Goal: Navigation & Orientation: Find specific page/section

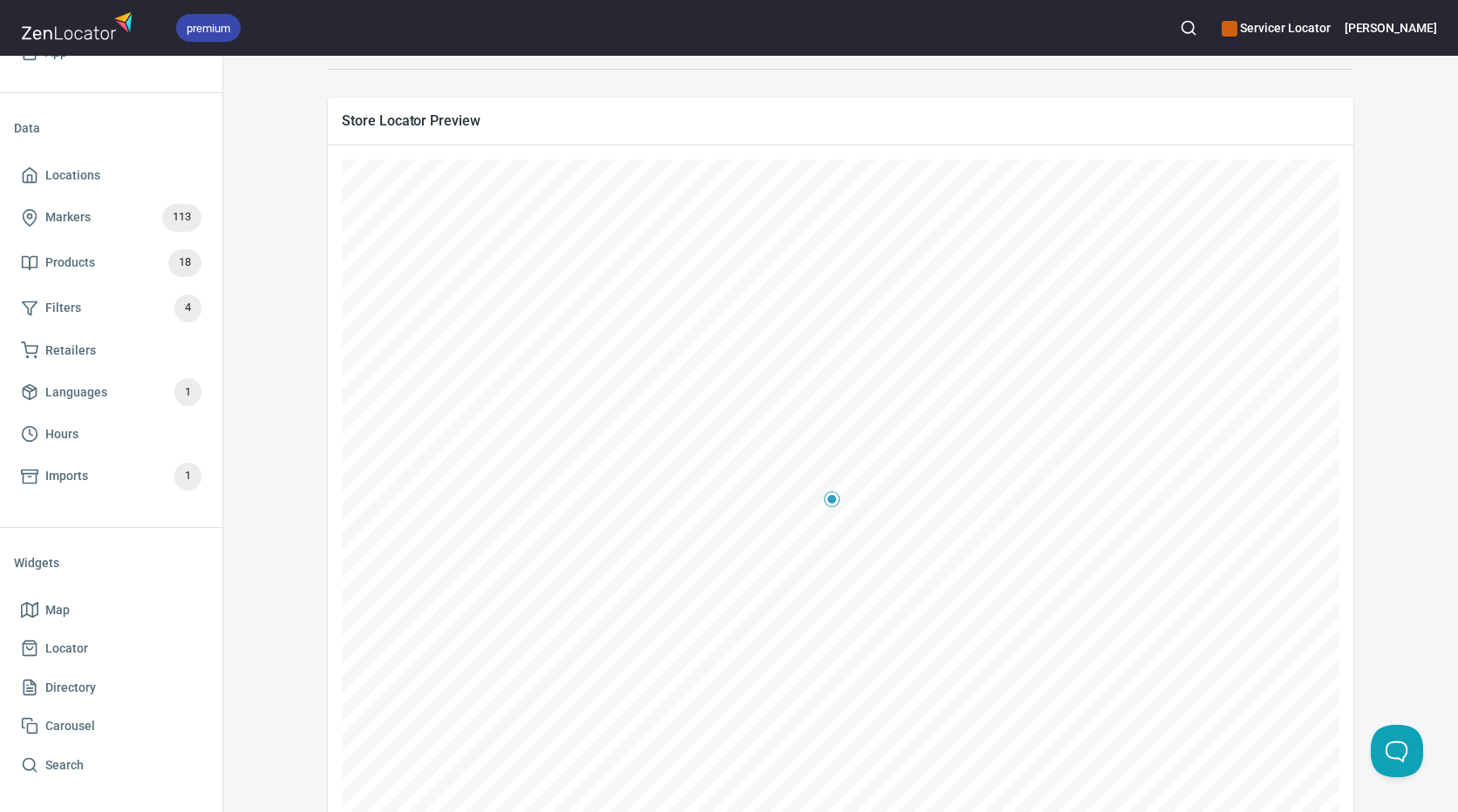
scroll to position [365, 0]
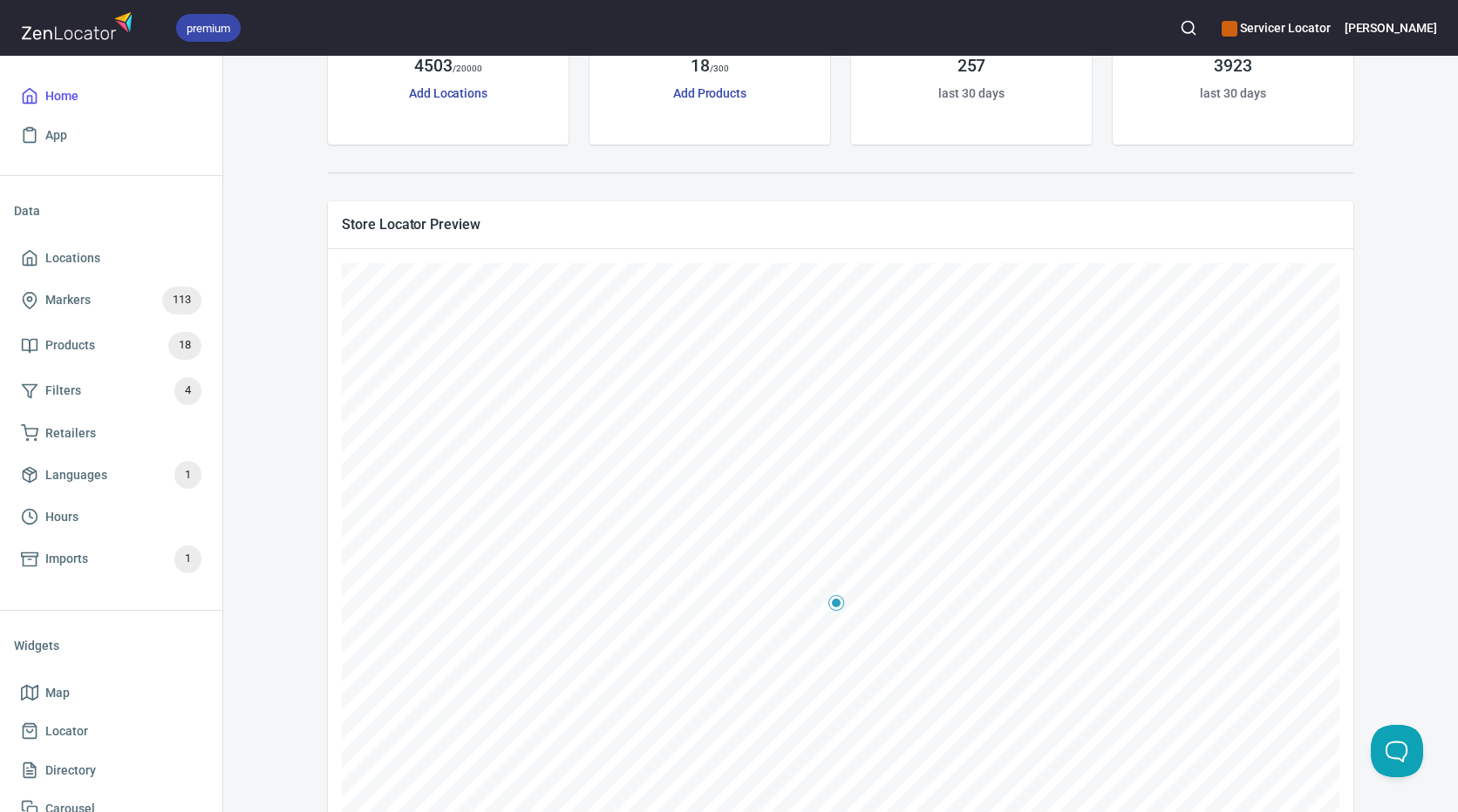
scroll to position [174, 0]
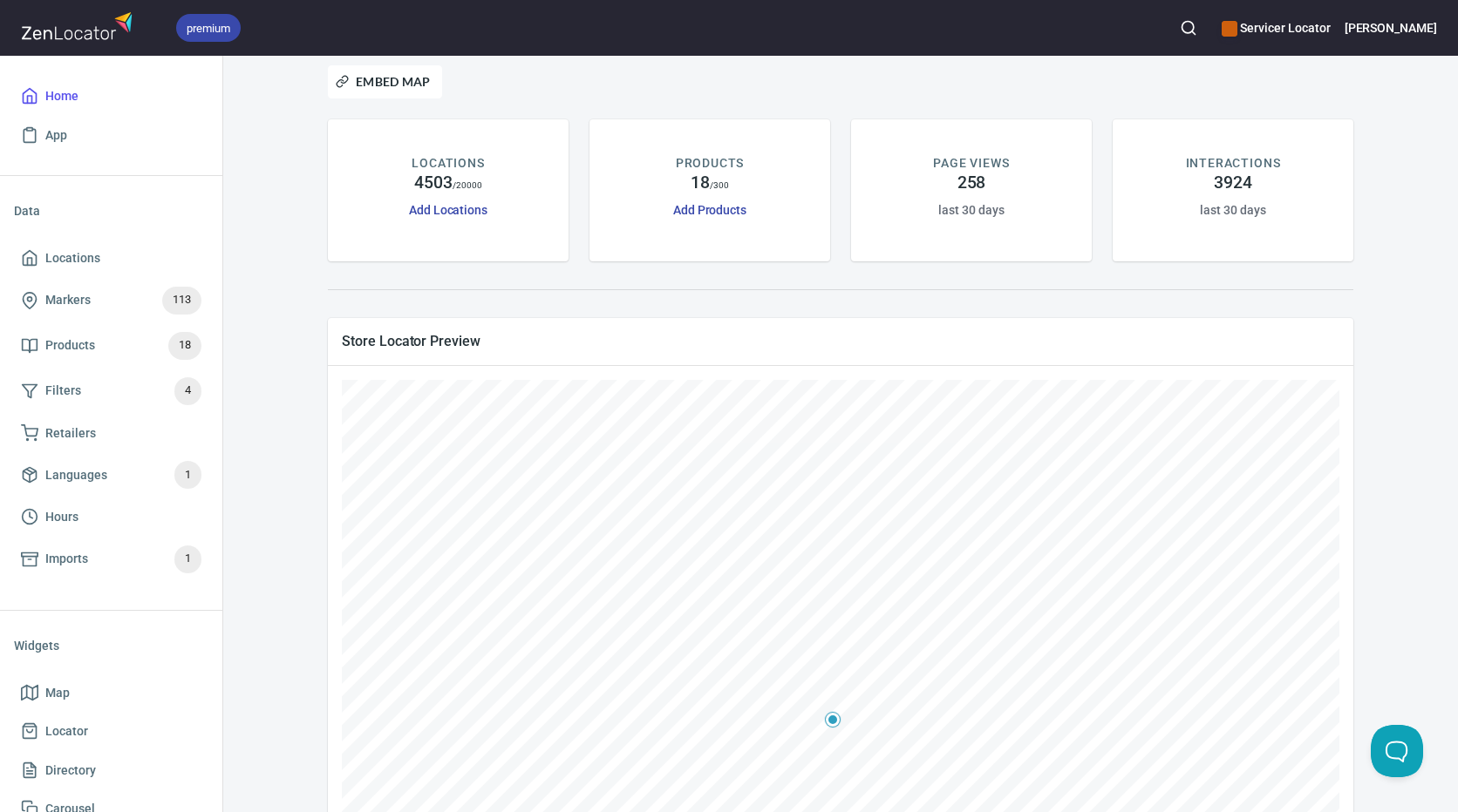
scroll to position [87, 0]
